Goal: Task Accomplishment & Management: Manage account settings

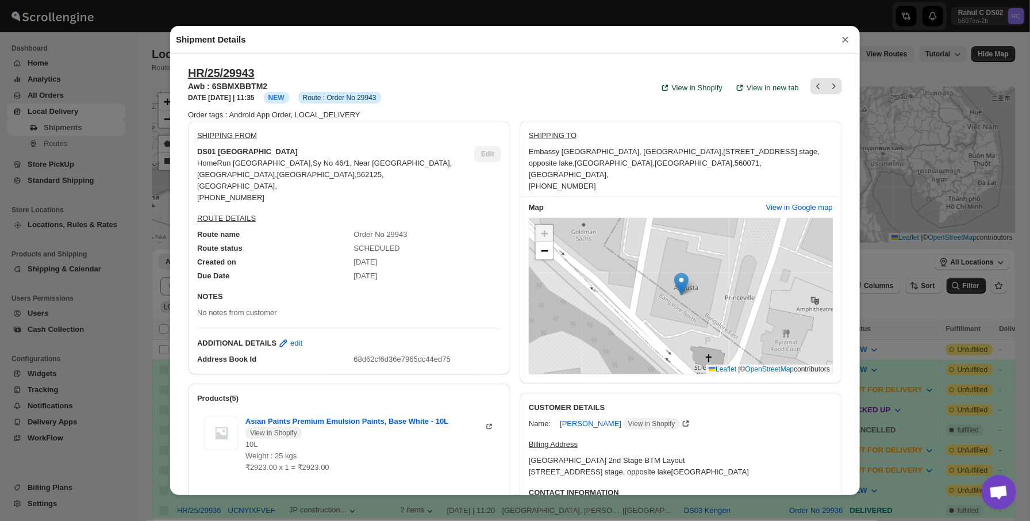
scroll to position [40, 0]
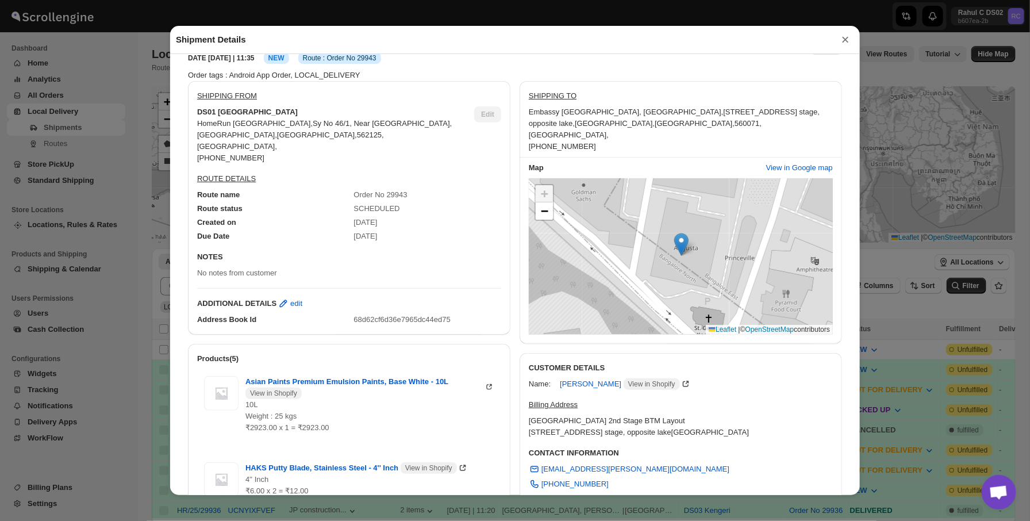
click at [90, 345] on div "Shipment Details × HR/25/29943 Awb : 6SBMXBBTM2 DATE [DATE] | 11:35 Info NEW In…" at bounding box center [515, 260] width 1030 height 521
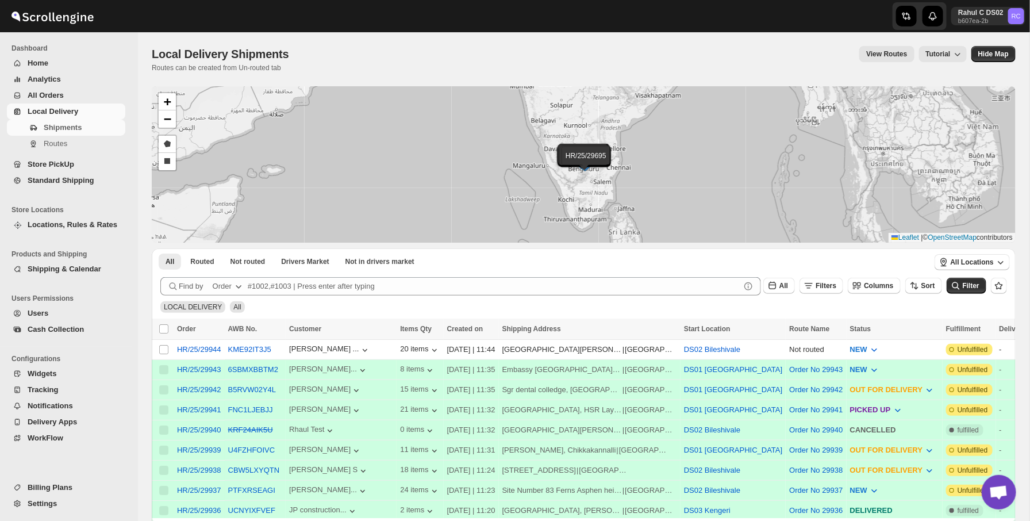
click at [63, 508] on span "Settings" at bounding box center [75, 503] width 95 height 11
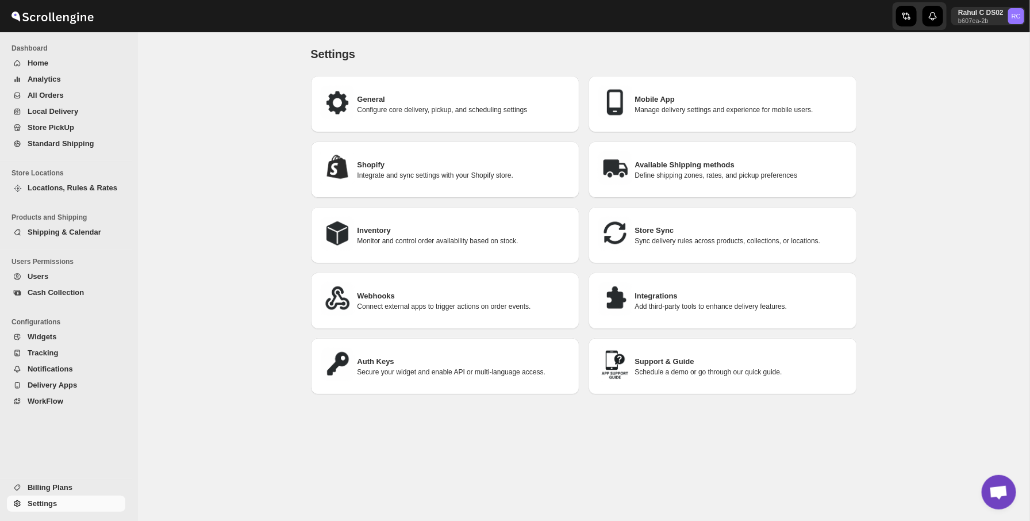
click at [70, 278] on span "Users" at bounding box center [75, 276] width 95 height 11
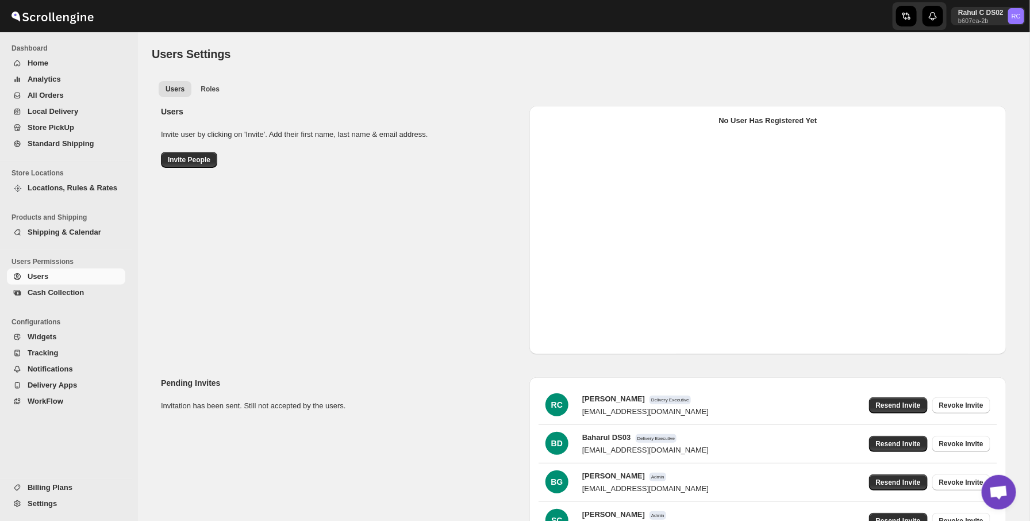
scroll to position [90, 0]
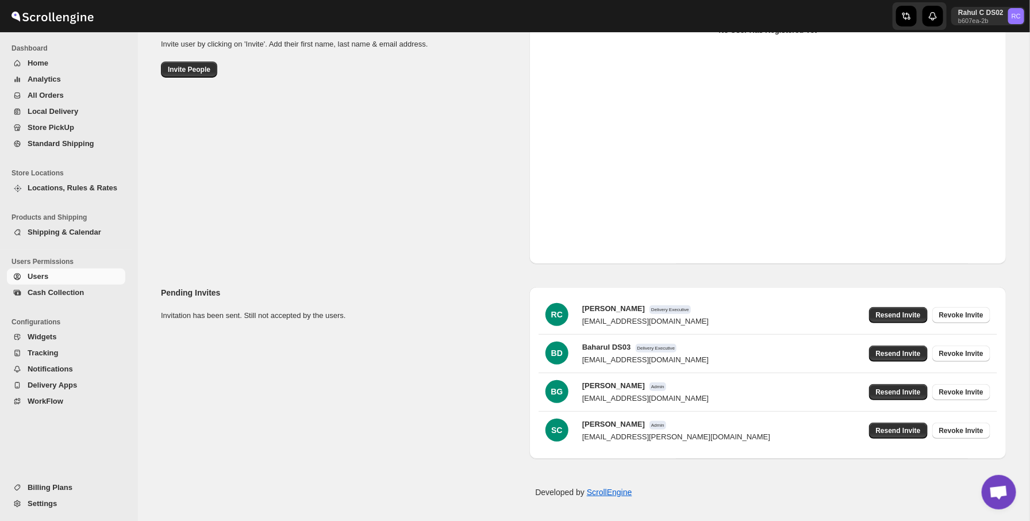
select select "637b767fbaab0276b10c91d5"
select select "637b767fbaab0276b10c91d7"
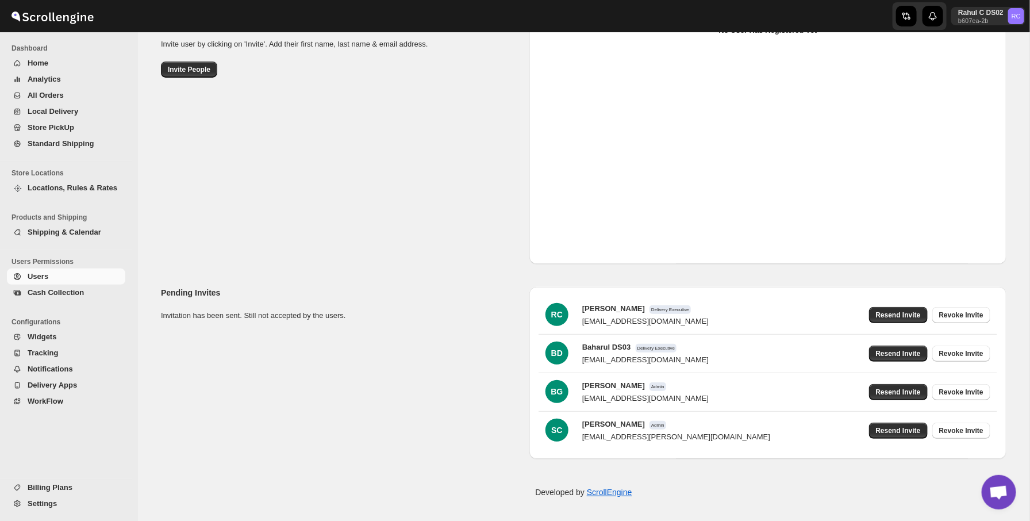
select select "637b767fbaab0276b10c91d5"
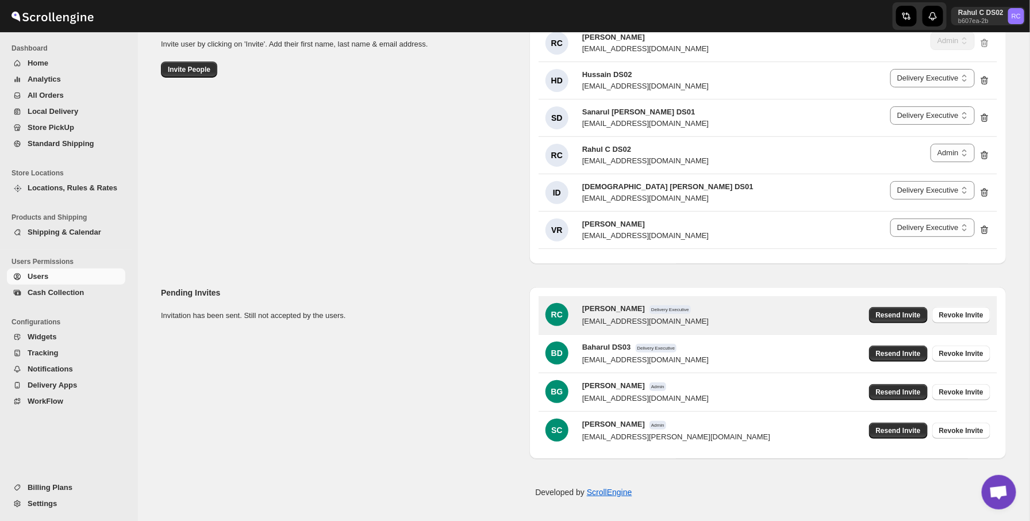
scroll to position [0, 0]
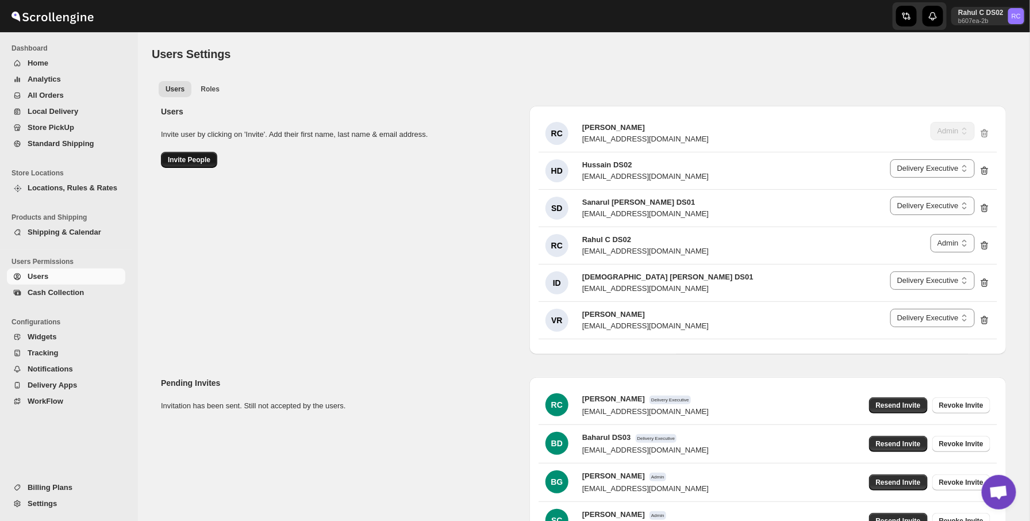
click at [167, 153] on button "Invite People" at bounding box center [189, 160] width 56 height 16
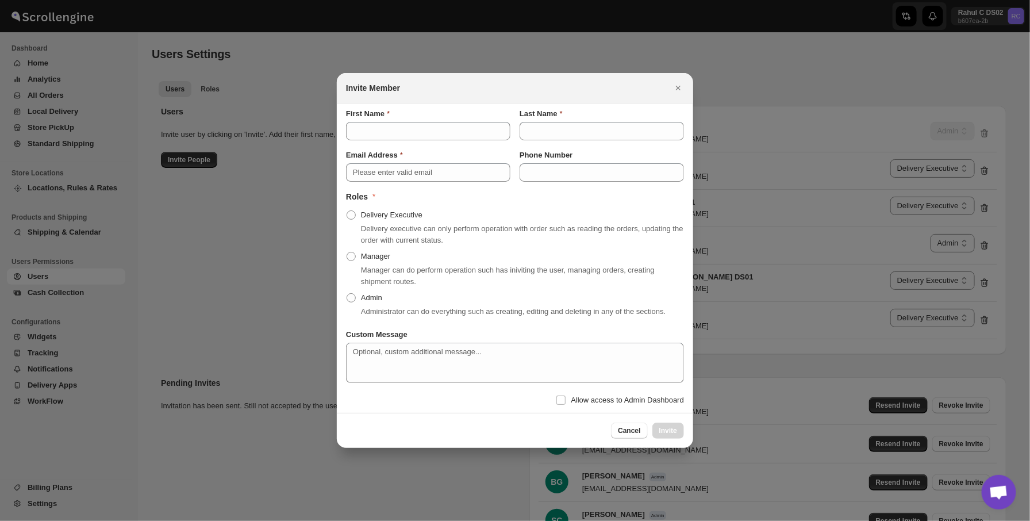
click at [447, 140] on div "Email Address Phone Number" at bounding box center [510, 160] width 347 height 41
click at [448, 126] on input "First Name" at bounding box center [428, 131] width 164 height 18
type input "[DEMOGRAPHIC_DATA]"
type input "[PERSON_NAME]"
type input "[EMAIL_ADDRESS][PERSON_NAME][DOMAIN_NAME]"
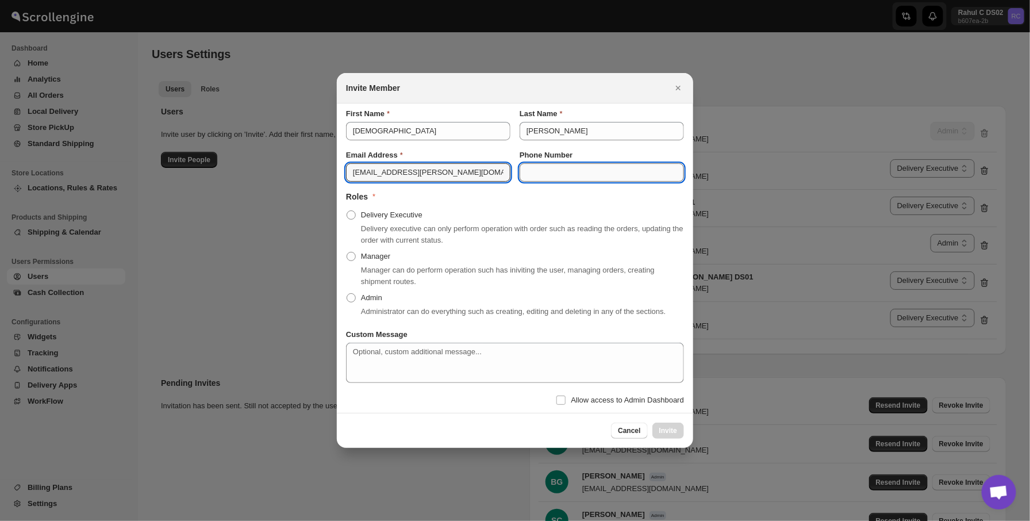
click at [581, 175] on input "Phone Number" at bounding box center [602, 172] width 164 height 18
paste input "[PHONE_NUMBER]"
click at [567, 164] on input "[PHONE_NUMBER]" at bounding box center [602, 172] width 164 height 18
click at [540, 166] on input "[PHONE_NUMBER]" at bounding box center [602, 172] width 164 height 18
type input "[PHONE_NUMBER]"
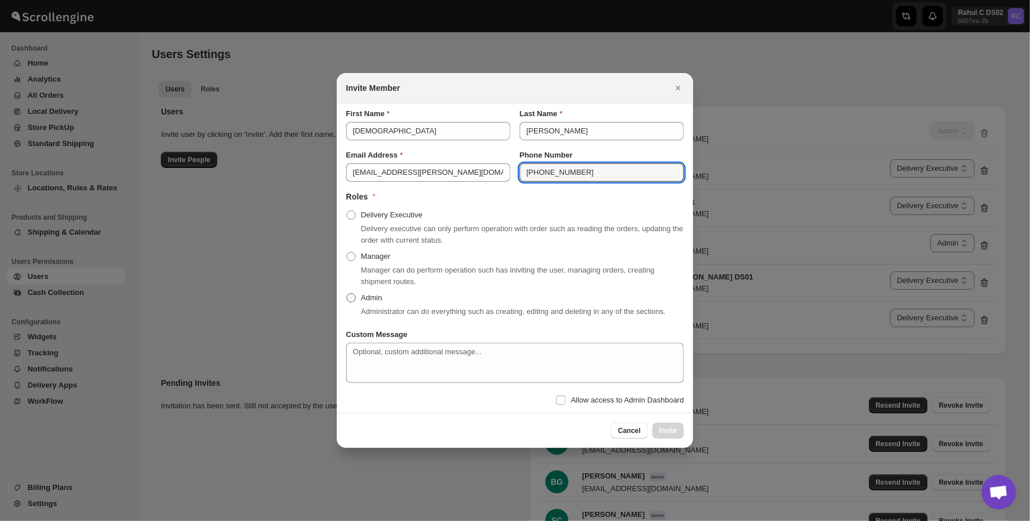
click at [353, 293] on span ":r73o:" at bounding box center [351, 297] width 9 height 9
click at [347, 293] on input "Admin" at bounding box center [347, 293] width 1 height 1
radio input "true"
click at [645, 406] on span "Allow access to Admin Dashboard" at bounding box center [627, 399] width 113 height 11
click at [566, 405] on input "Allow access to Admin Dashboard" at bounding box center [560, 399] width 9 height 9
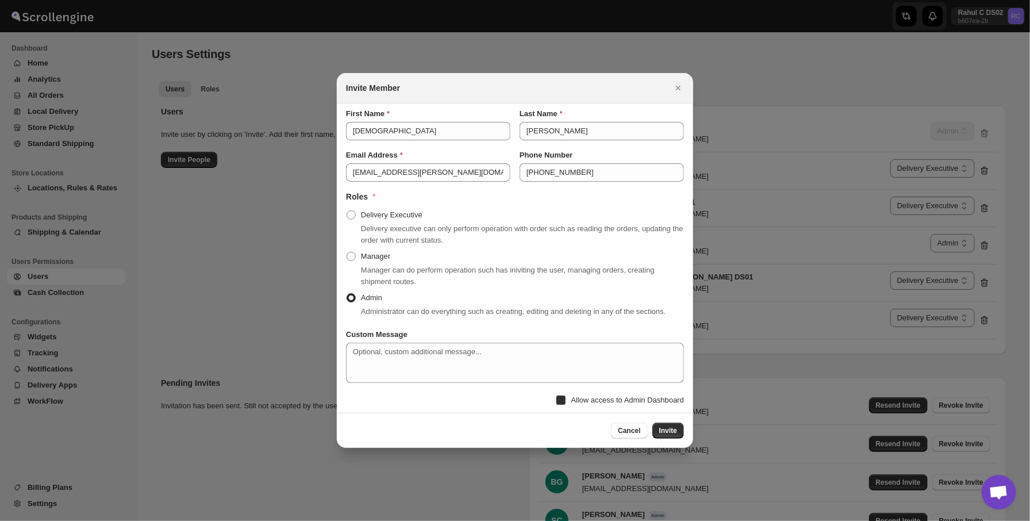
checkbox input "true"
click at [654, 435] on button "Invite" at bounding box center [668, 430] width 32 height 16
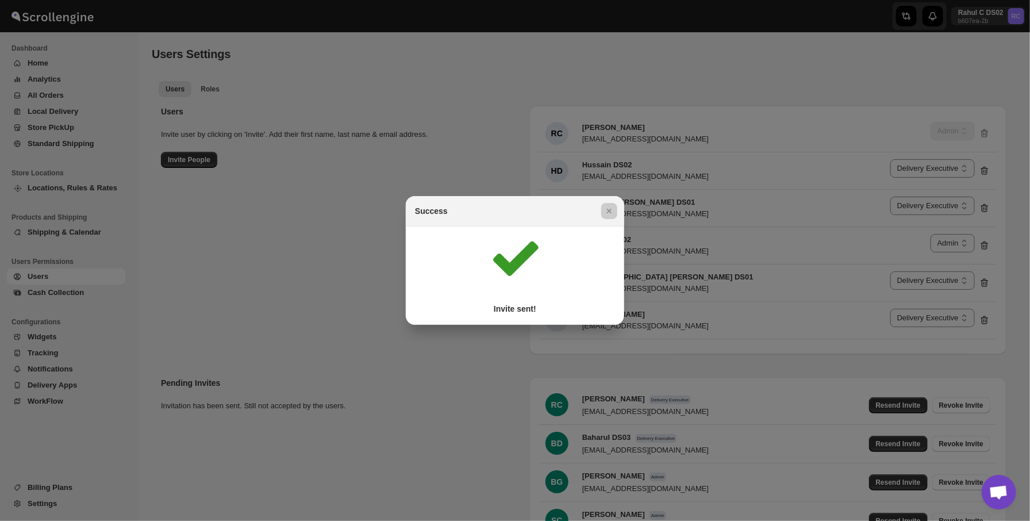
click at [703, 355] on div at bounding box center [515, 260] width 1030 height 521
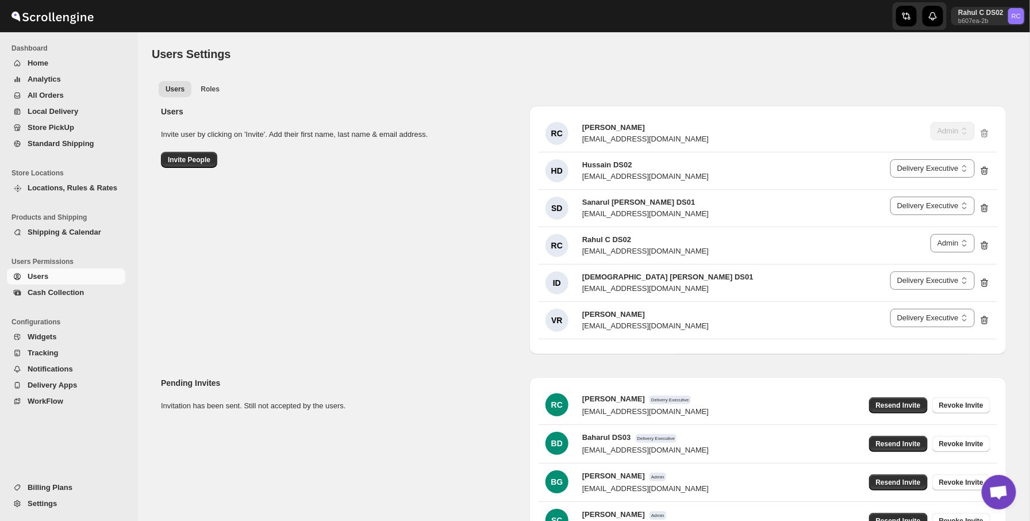
scroll to position [129, 0]
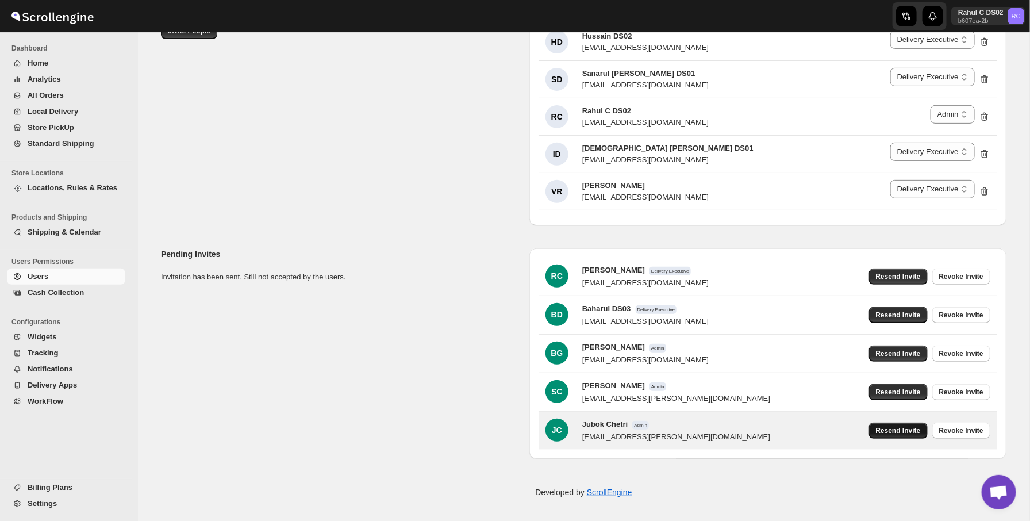
click at [883, 426] on span "Resend Invite" at bounding box center [898, 430] width 45 height 9
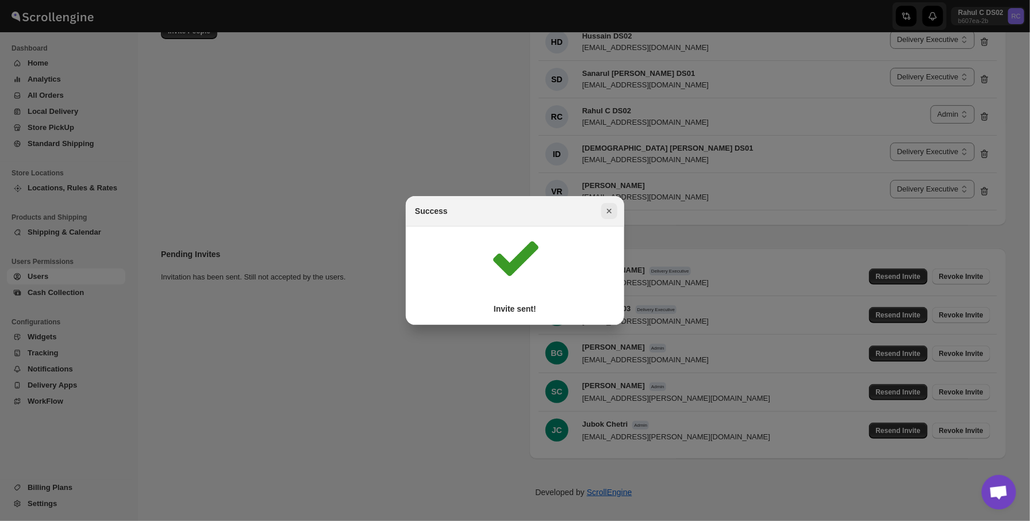
click at [606, 213] on icon "Close" at bounding box center [608, 210] width 11 height 11
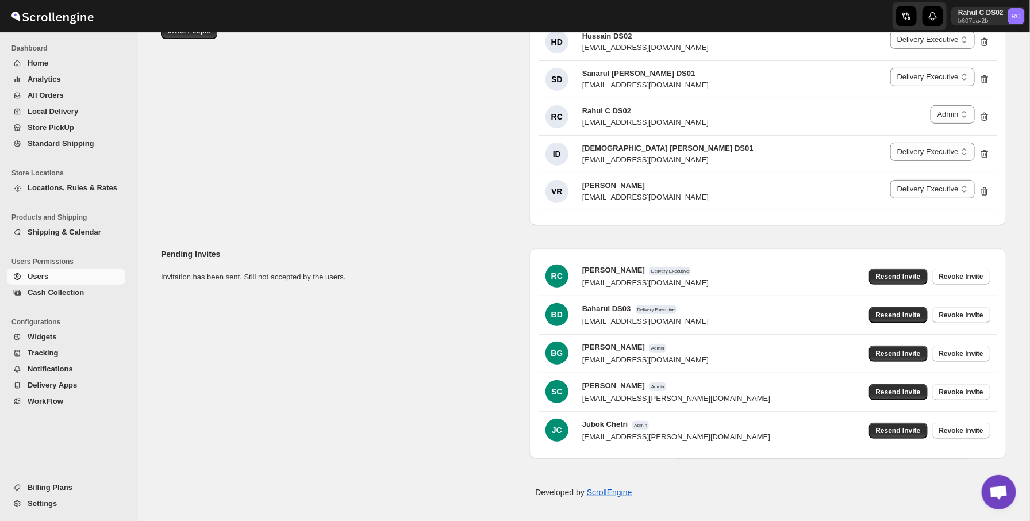
click at [353, 187] on div "Users Invite user by clicking on 'Invite'. Add their first name, last name & em…" at bounding box center [579, 96] width 855 height 257
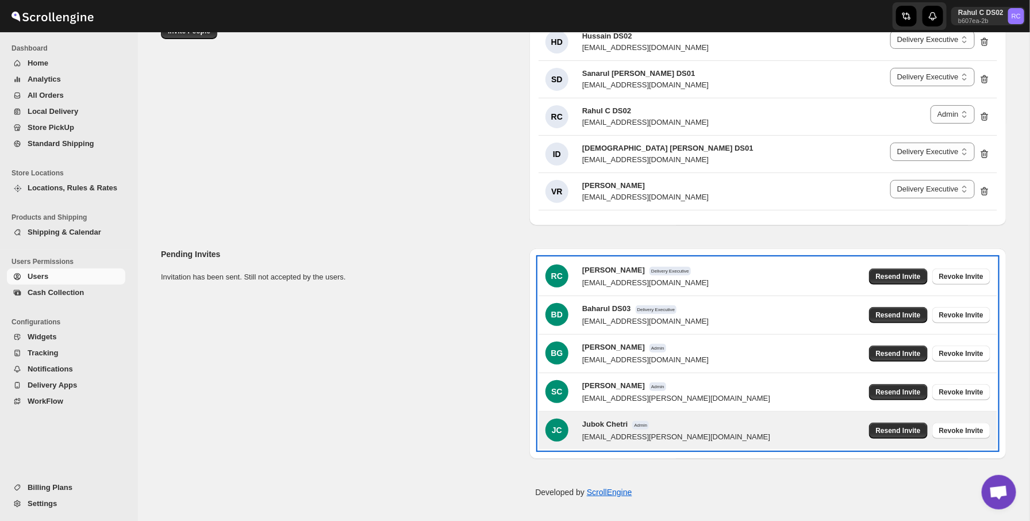
click at [655, 444] on div "[PERSON_NAME] Admin [EMAIL_ADDRESS][PERSON_NAME][DOMAIN_NAME] Resend Invite Rev…" at bounding box center [768, 431] width 459 height 38
click at [887, 427] on span "Resend Invite" at bounding box center [898, 430] width 45 height 9
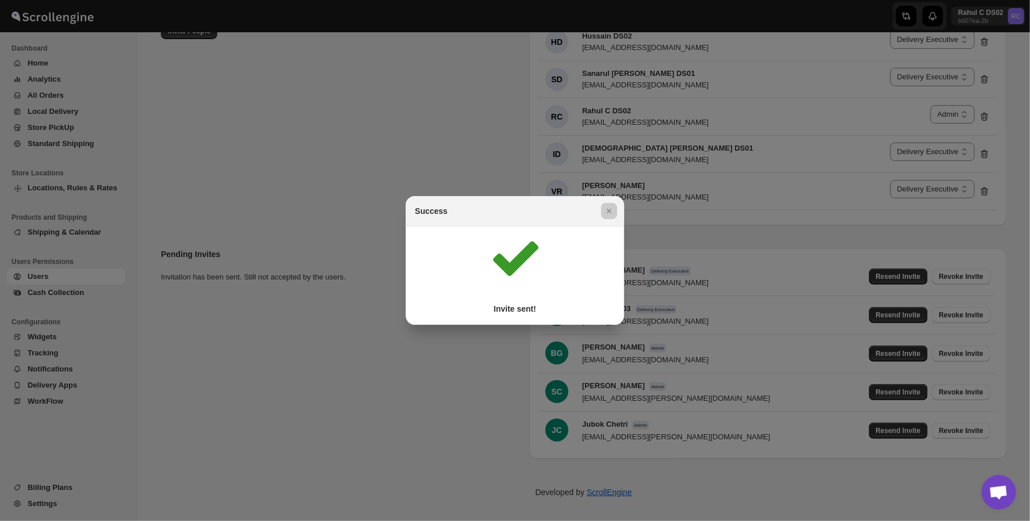
click at [528, 179] on div at bounding box center [515, 260] width 1030 height 521
